Goal: Communication & Community: Answer question/provide support

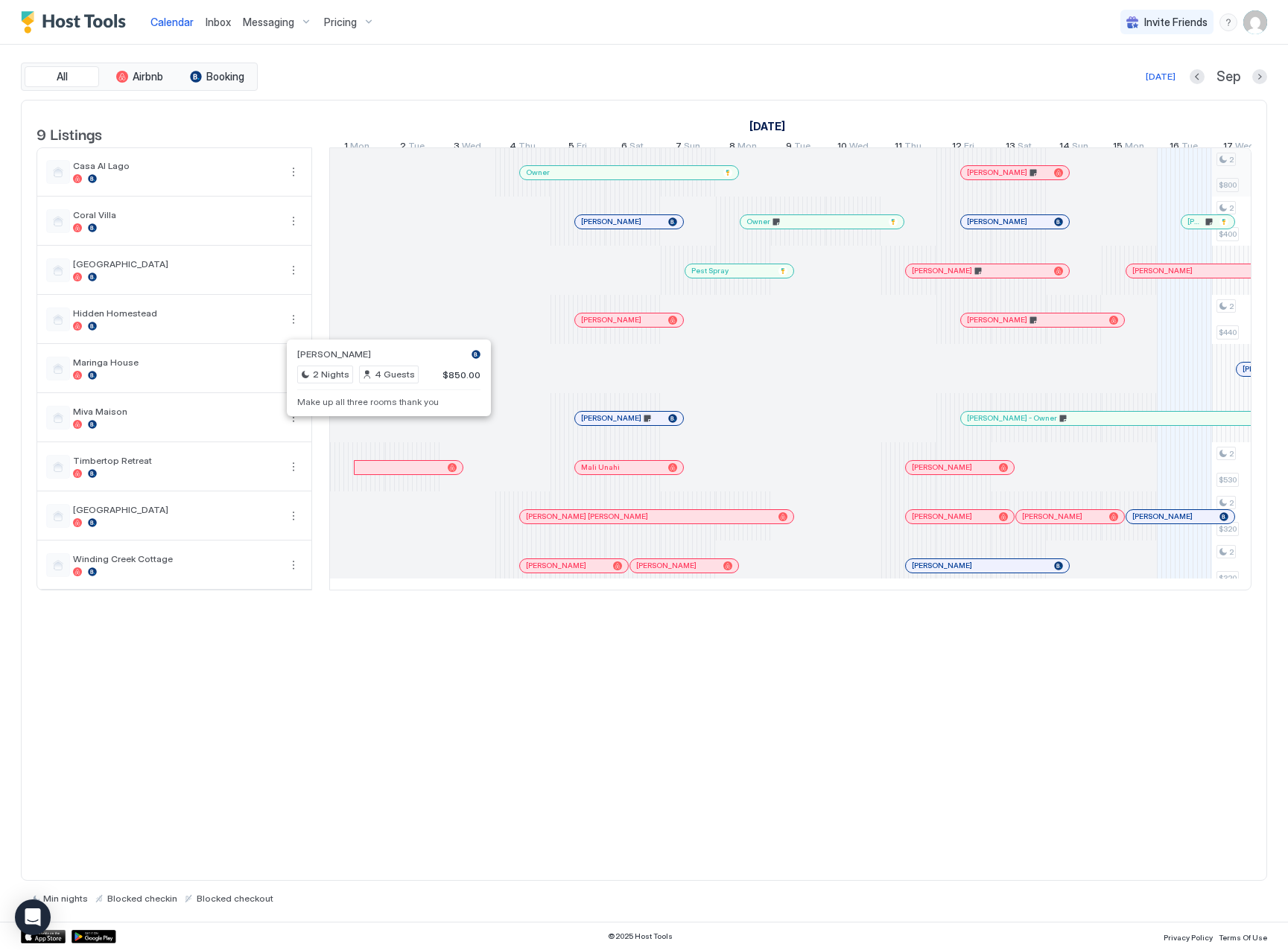
scroll to position [0, 290]
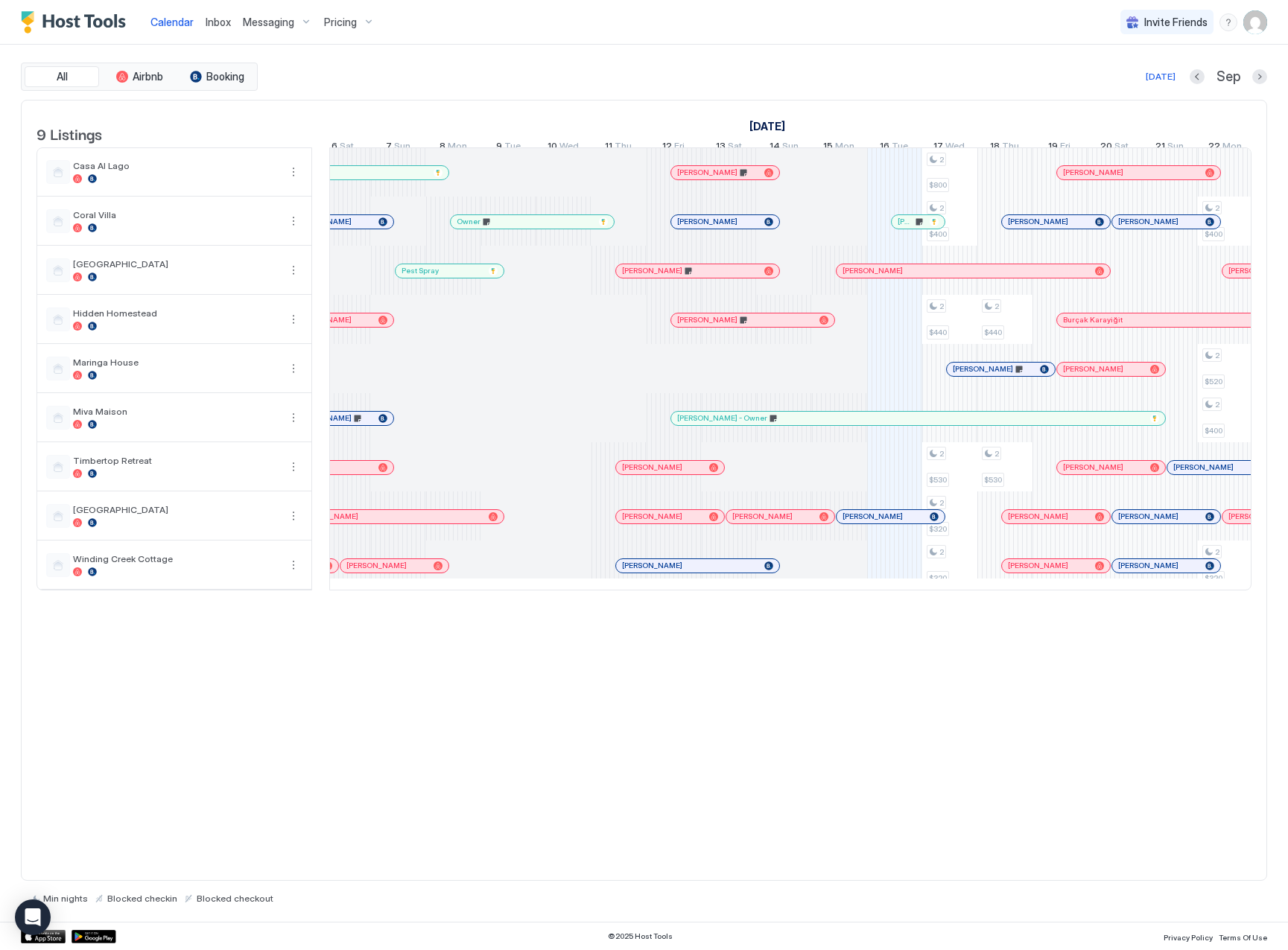
click at [217, 21] on span "Inbox" at bounding box center [218, 22] width 26 height 12
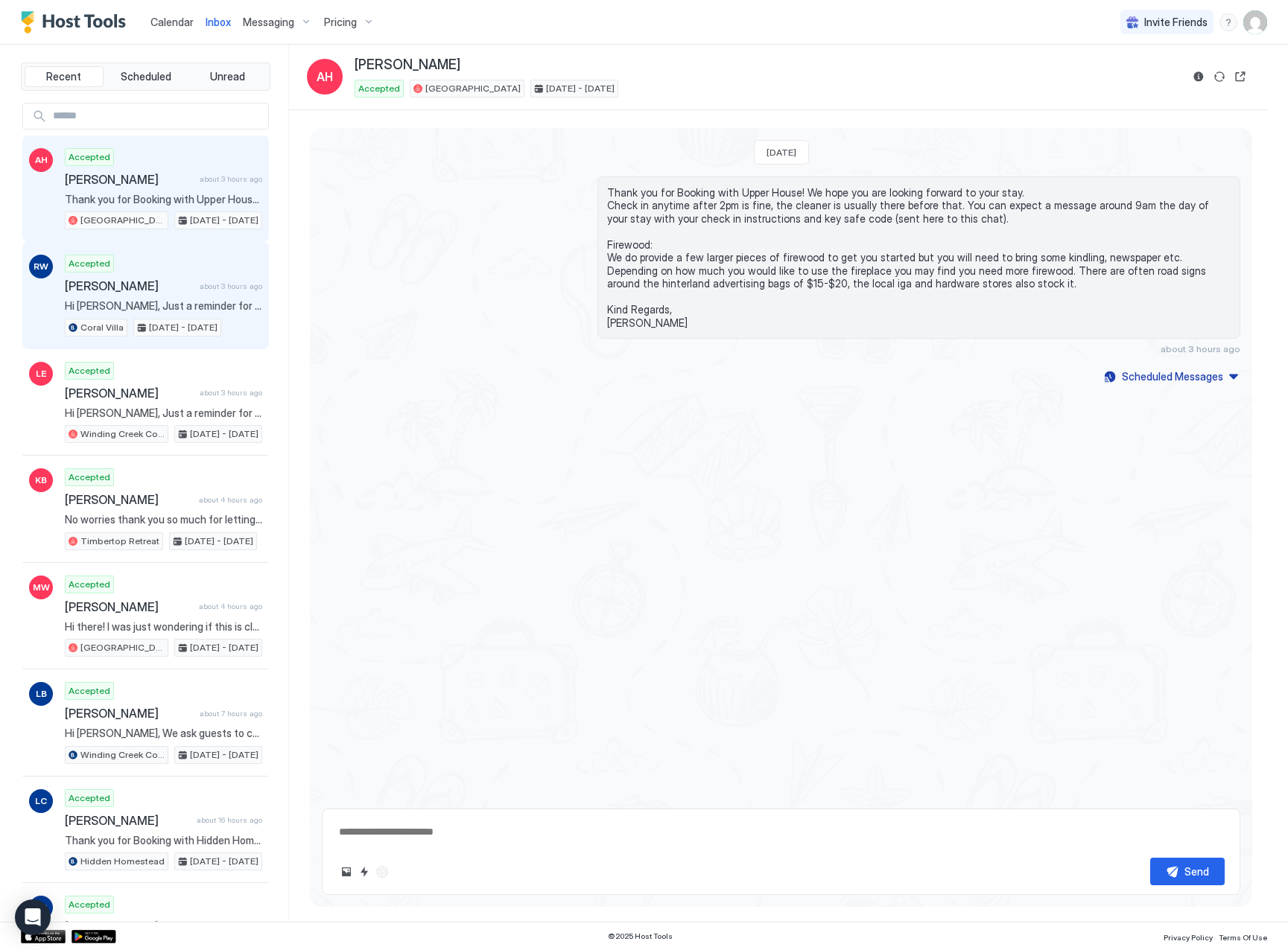
click at [182, 307] on span "Hi [PERSON_NAME], Just a reminder for your upcoming stay at [GEOGRAPHIC_DATA]. …" at bounding box center [163, 305] width 198 height 13
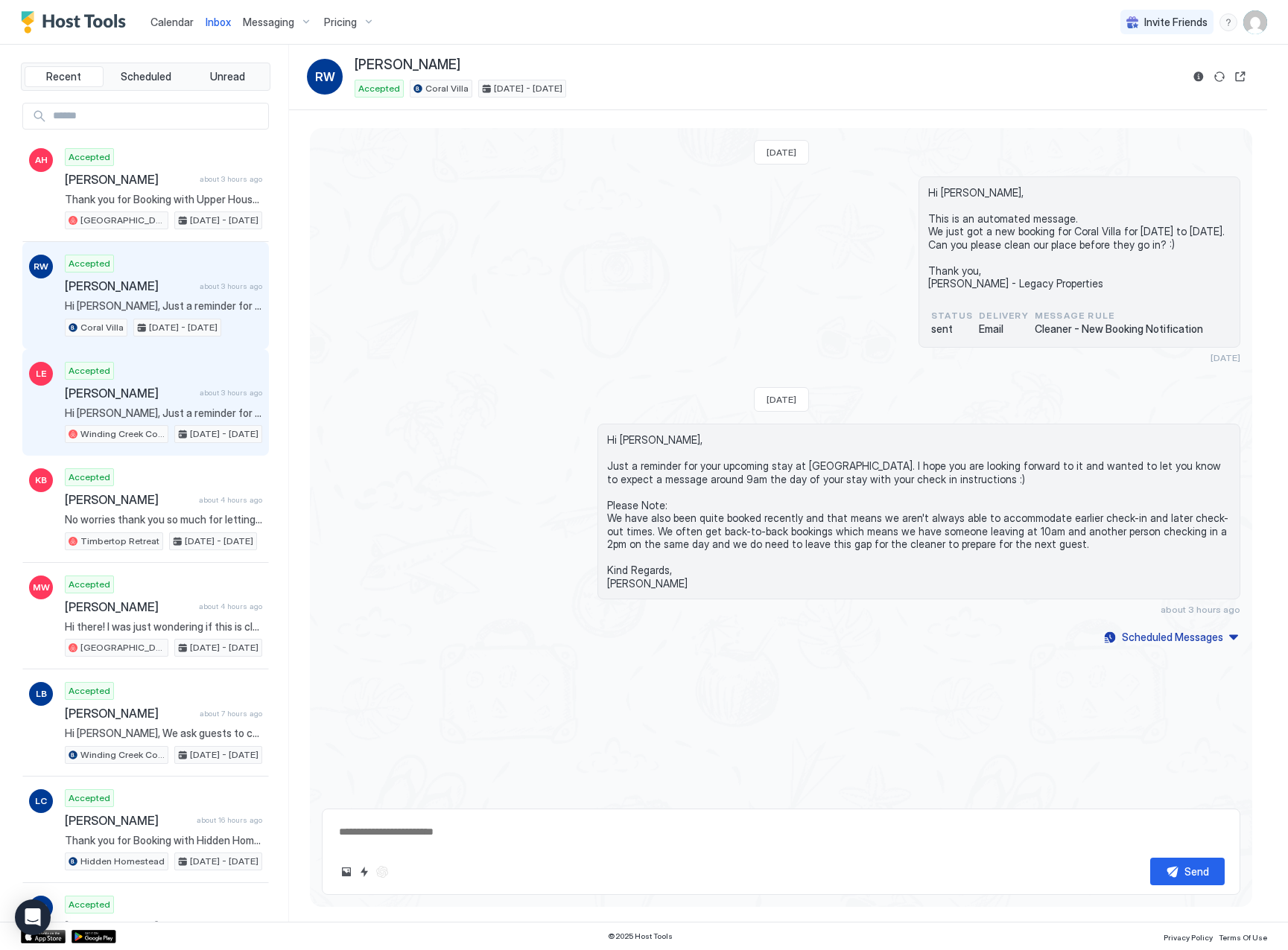
click at [181, 405] on div "Accepted [PERSON_NAME] about 3 hours ago Hi [PERSON_NAME], Just a reminder for …" at bounding box center [163, 403] width 198 height 82
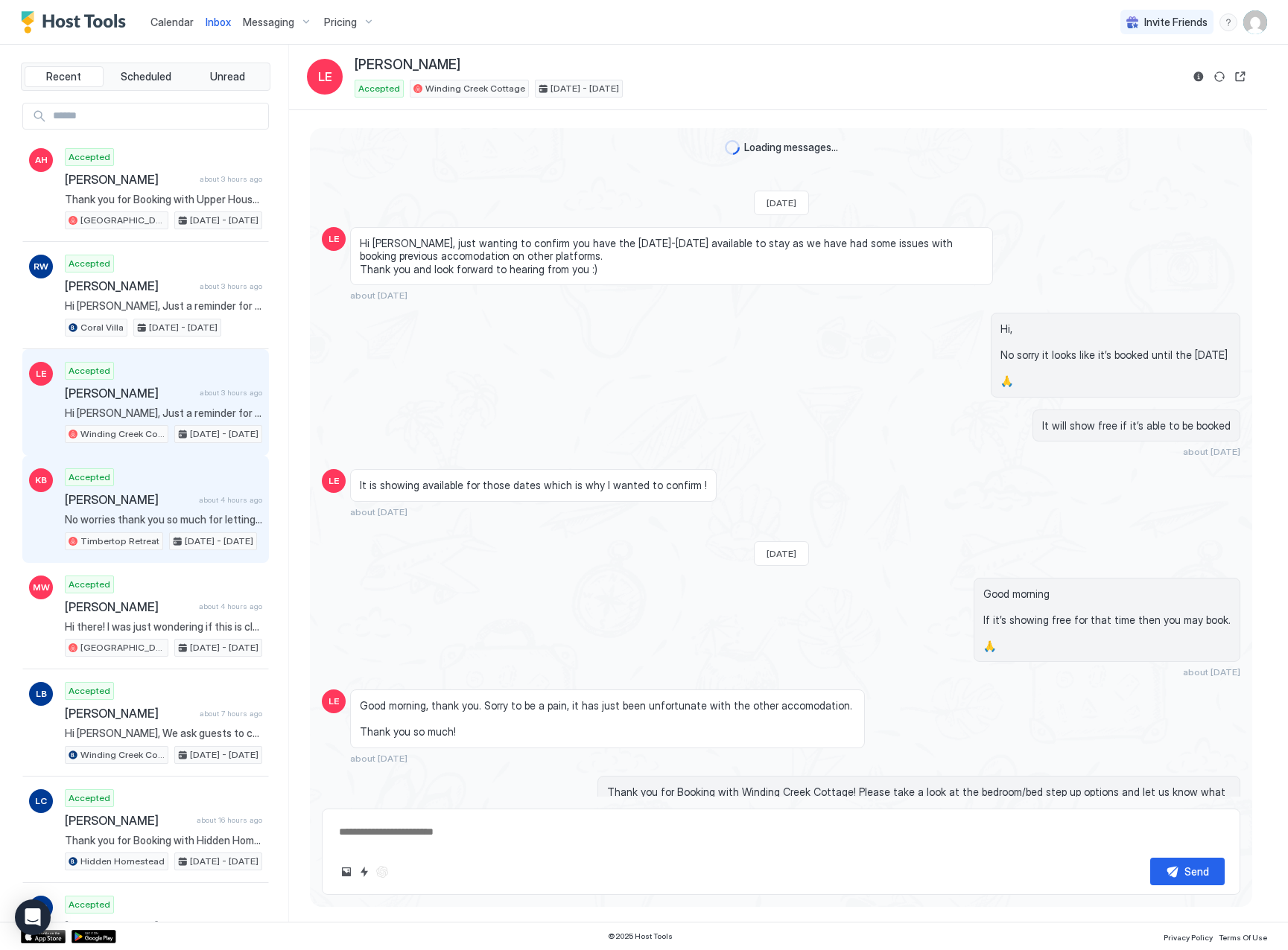
scroll to position [389, 0]
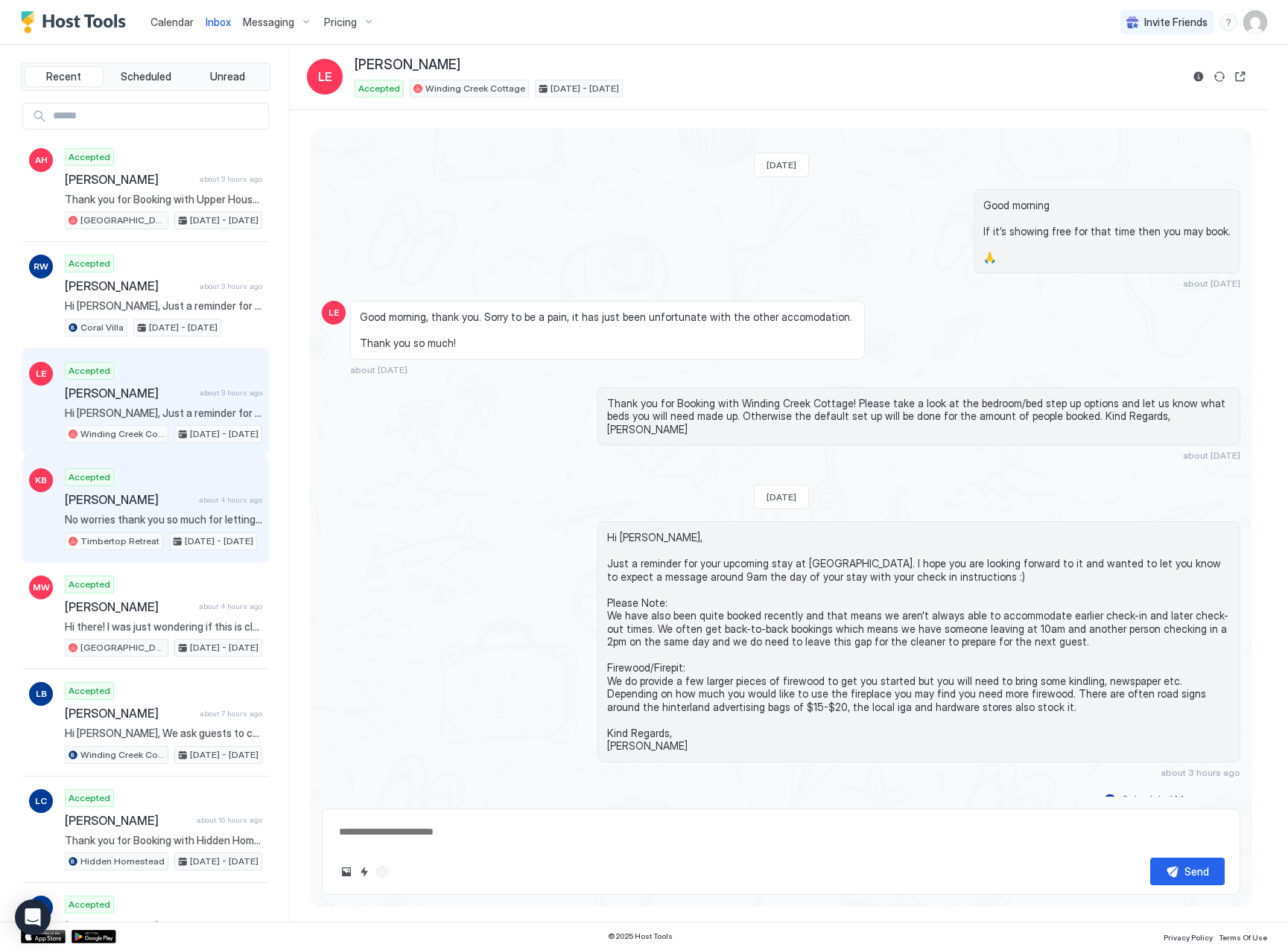
click at [135, 517] on span "No worries thank you so much for letting me know!" at bounding box center [163, 520] width 198 height 13
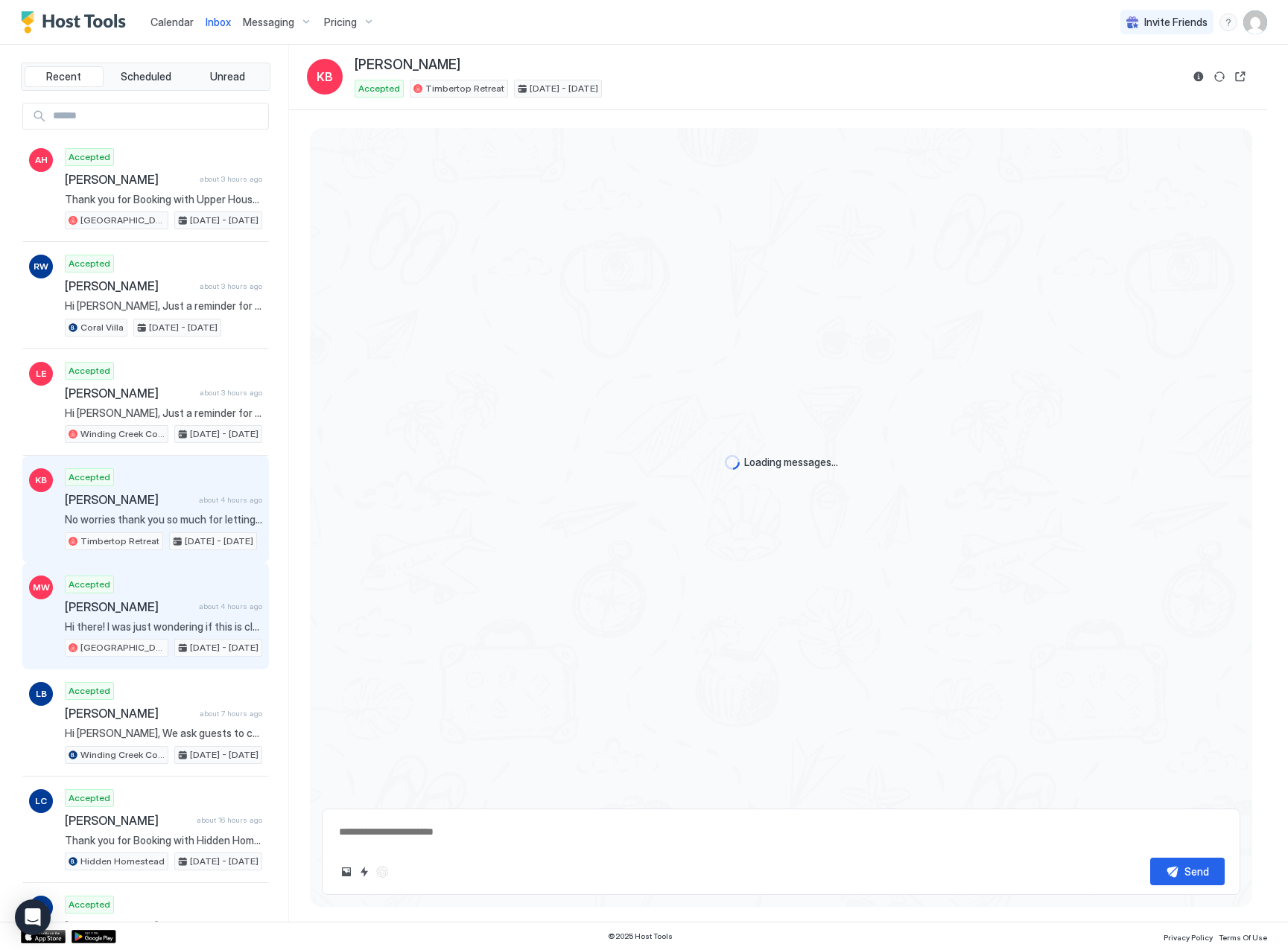
scroll to position [973, 0]
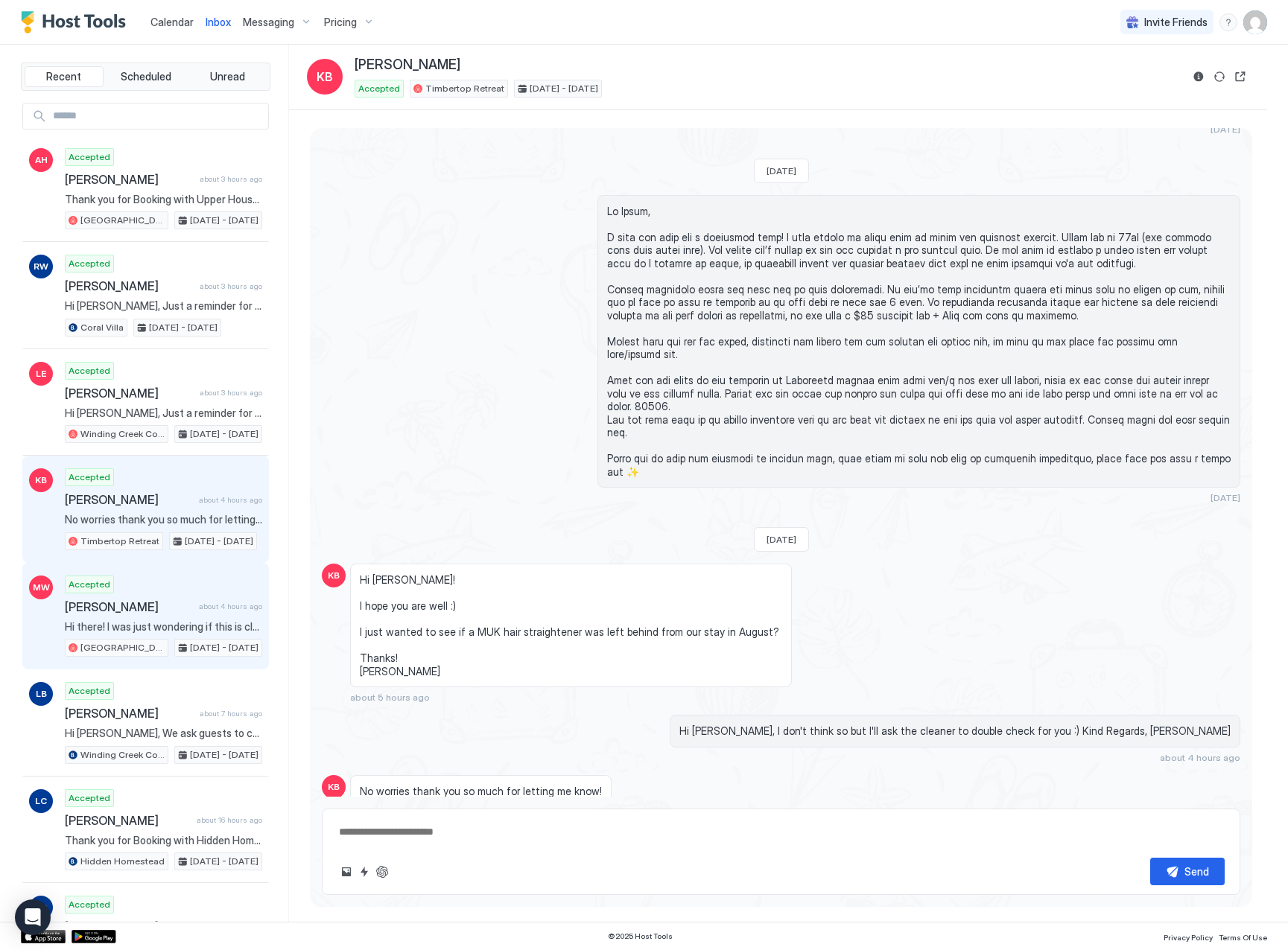
click at [189, 632] on span "Hi there! I was just wondering if this is close to [PERSON_NAME]’s? X" at bounding box center [163, 627] width 198 height 13
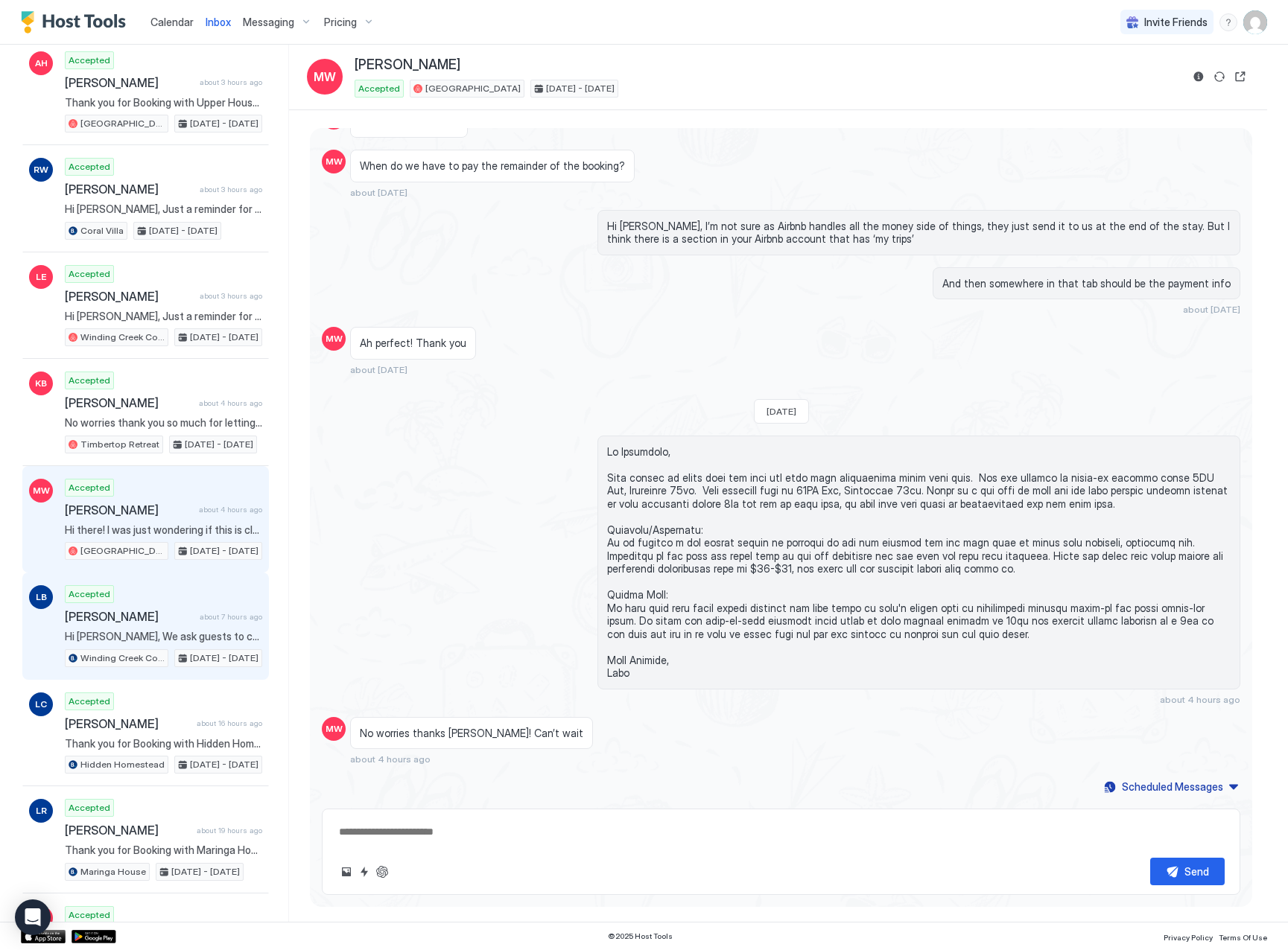
scroll to position [98, 0]
click at [181, 630] on span "Hi [PERSON_NAME], We ask guests to check in with us closer to their stay so tha…" at bounding box center [163, 635] width 198 height 13
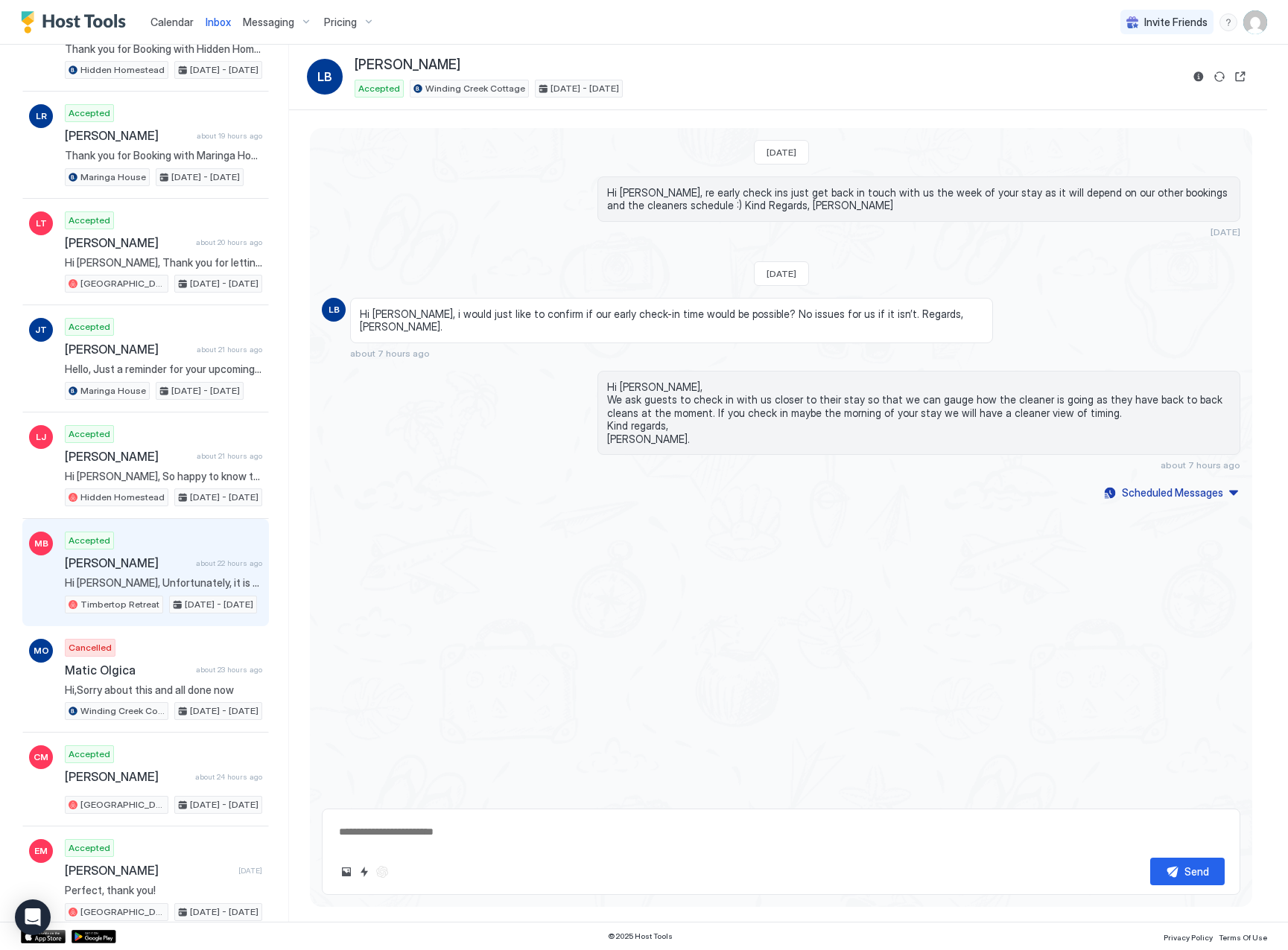
click at [176, 563] on span "[PERSON_NAME]" at bounding box center [127, 563] width 125 height 15
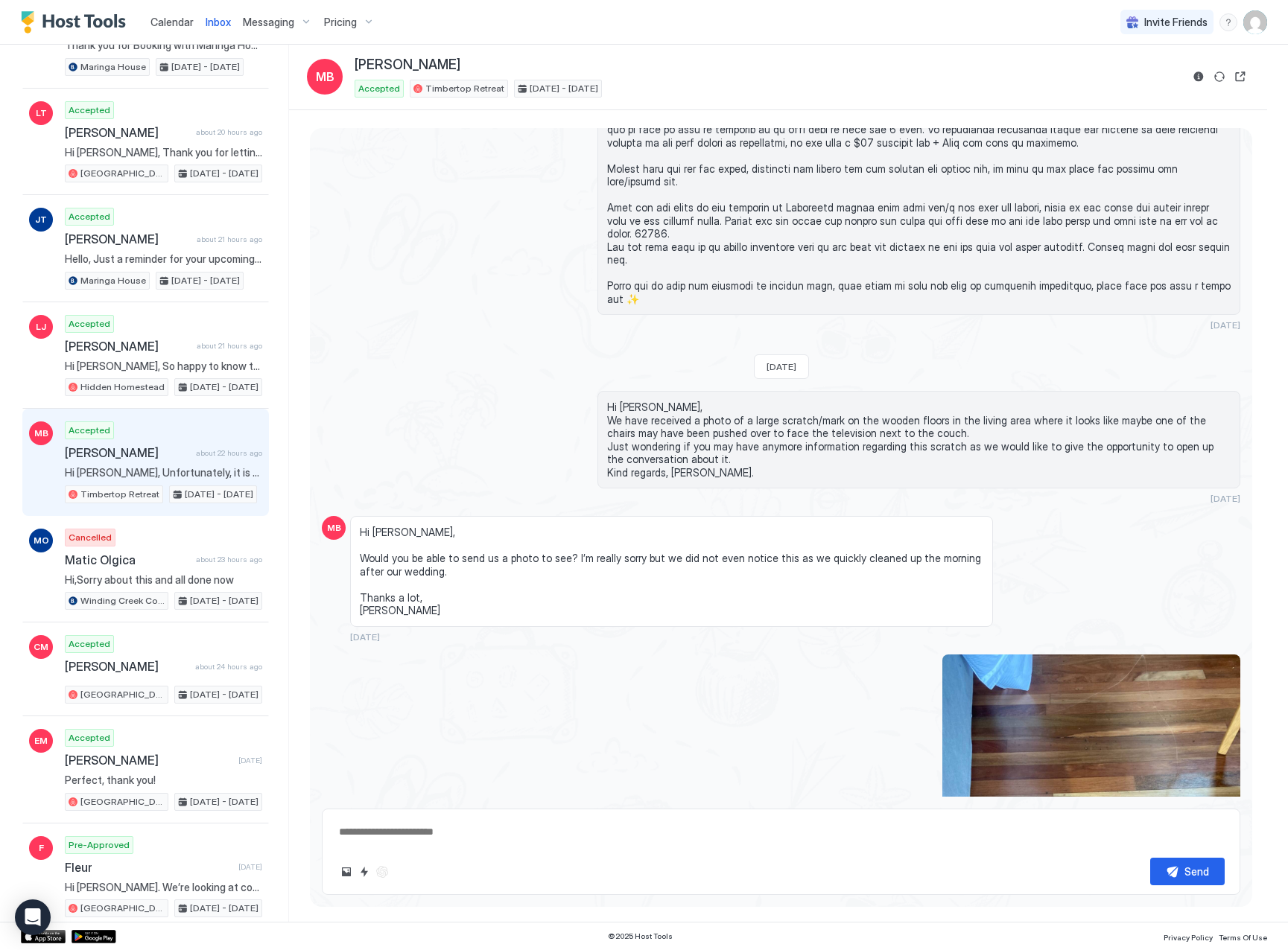
scroll to position [1724, 0]
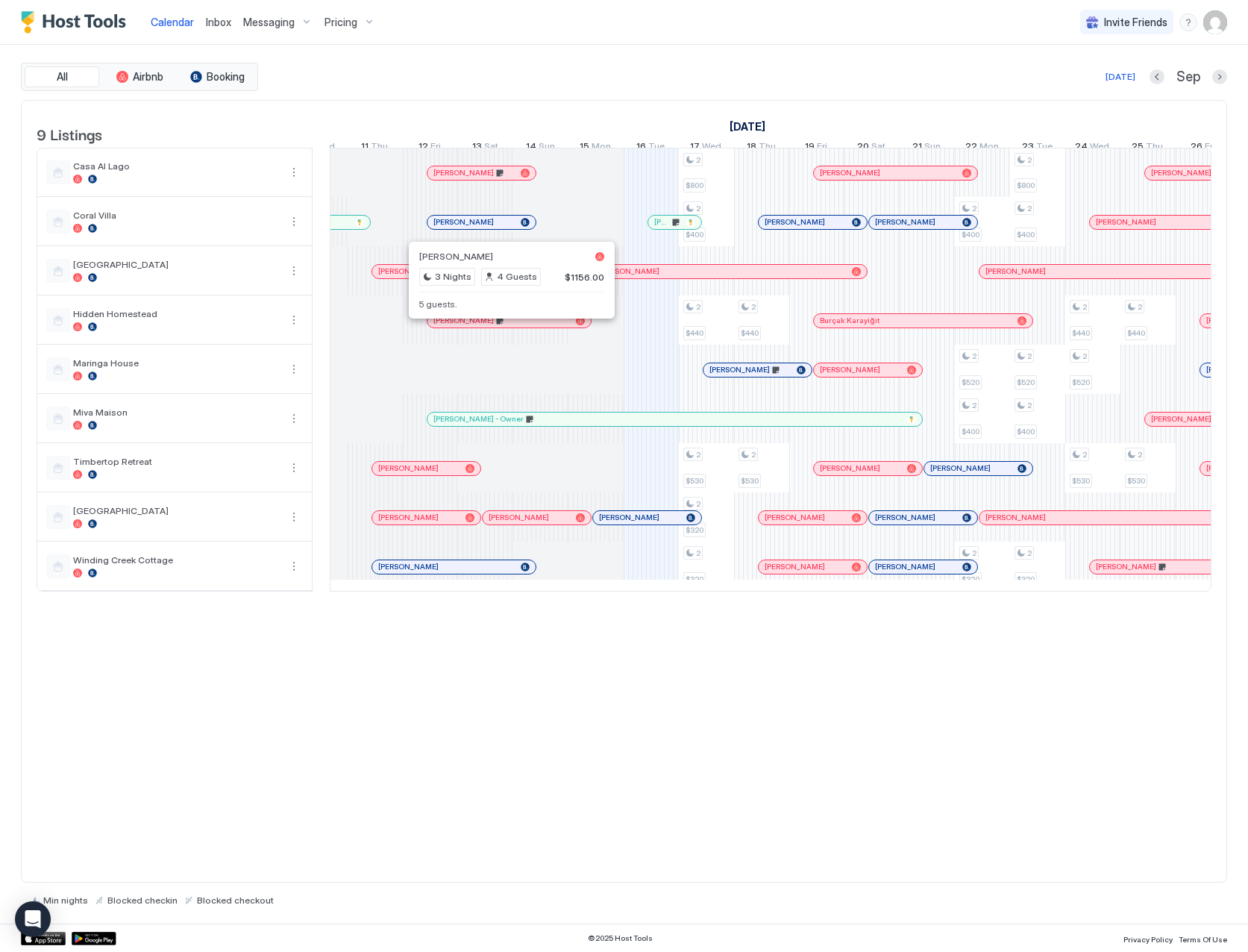
click at [695, 711] on div "9 Listings September 2025 October 2025 1 Mon 2 Tue 3 Wed 4 Thu 5 Fri 6 Sat 7 Su…" at bounding box center [624, 492] width 1206 height 783
